Goal: Information Seeking & Learning: Learn about a topic

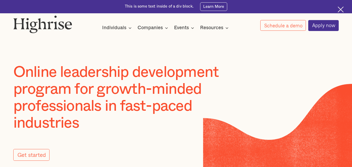
scroll to position [763, 0]
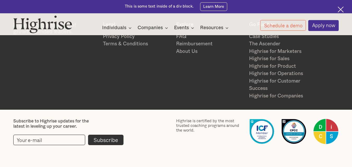
click at [185, 50] on link "About Us" at bounding box center [210, 52] width 68 height 8
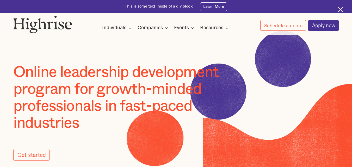
drag, startPoint x: 185, startPoint y: 50, endPoint x: 162, endPoint y: 53, distance: 23.9
click at [162, 53] on div at bounding box center [176, 46] width 352 height 35
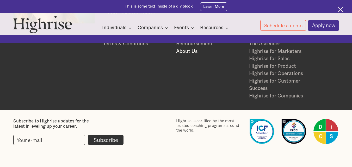
scroll to position [1226, 0]
